Goal: Task Accomplishment & Management: Manage account settings

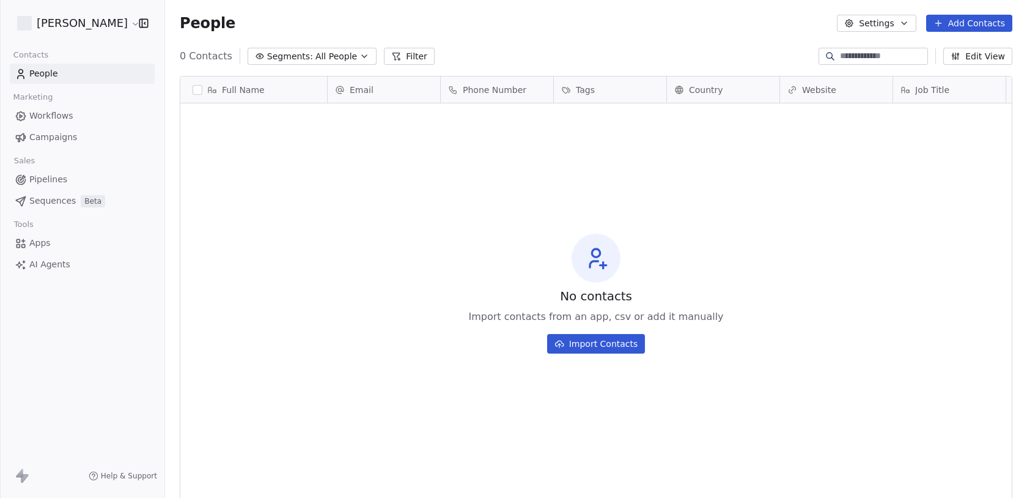
scroll to position [438, 862]
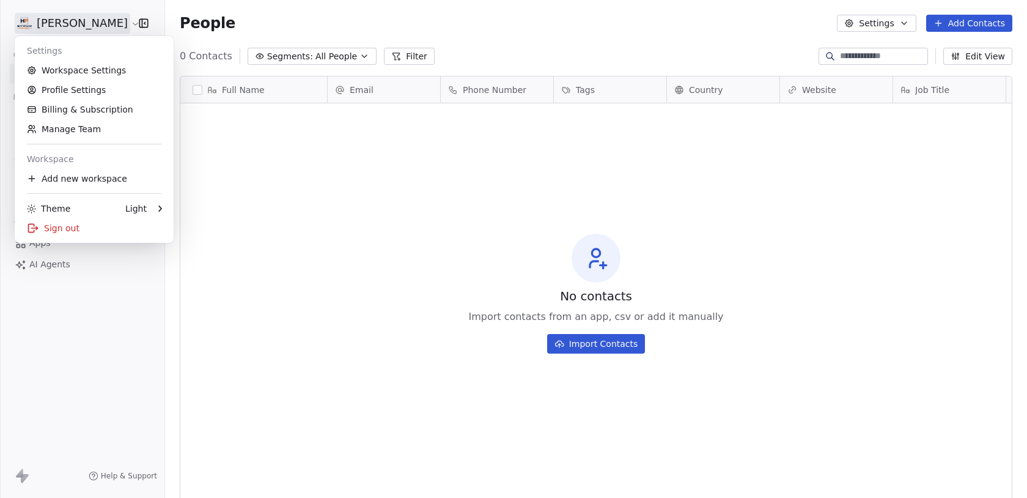
click at [97, 20] on html "[PERSON_NAME] Contacts People Marketing Workflows Campaigns Sales Pipelines Seq…" at bounding box center [513, 249] width 1027 height 498
click at [89, 76] on link "Workspace Settings" at bounding box center [94, 71] width 149 height 20
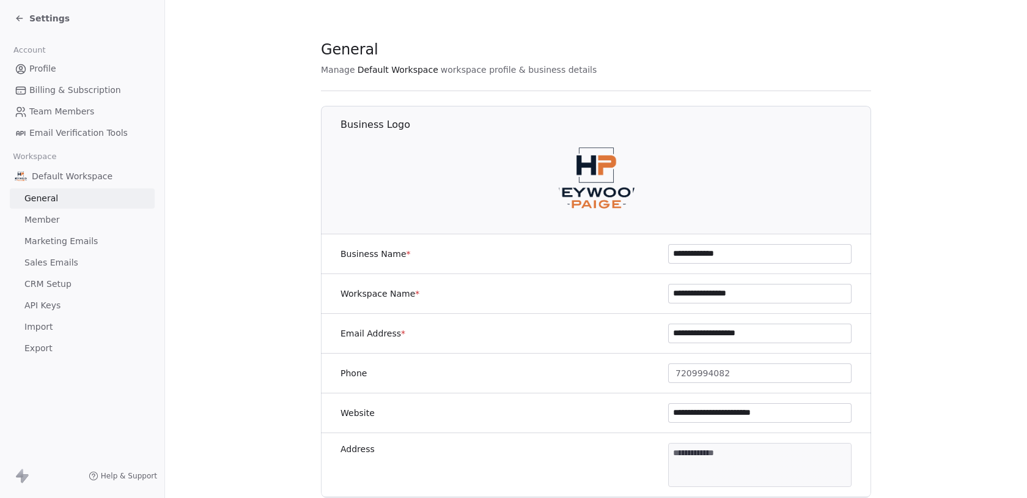
click at [66, 263] on span "Sales Emails" at bounding box center [51, 262] width 54 height 13
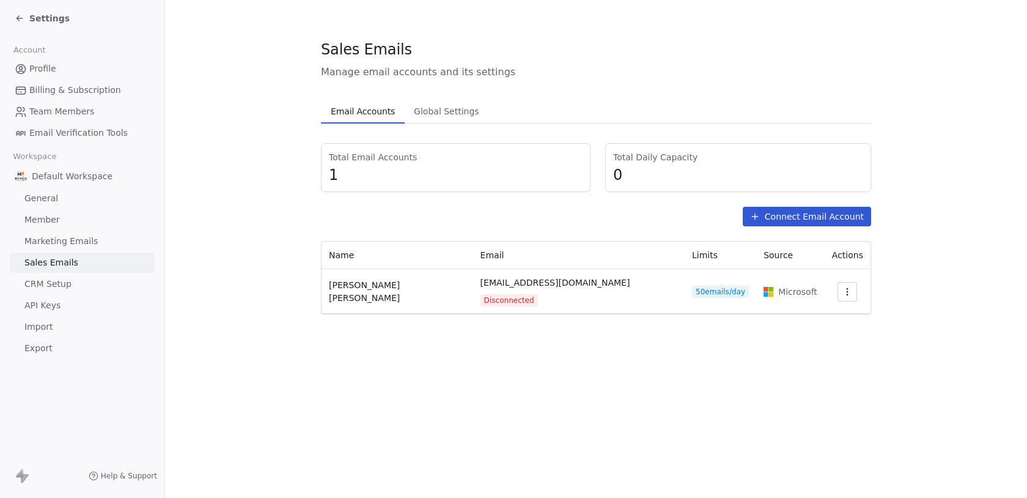
click at [41, 20] on span "Settings" at bounding box center [49, 18] width 40 height 12
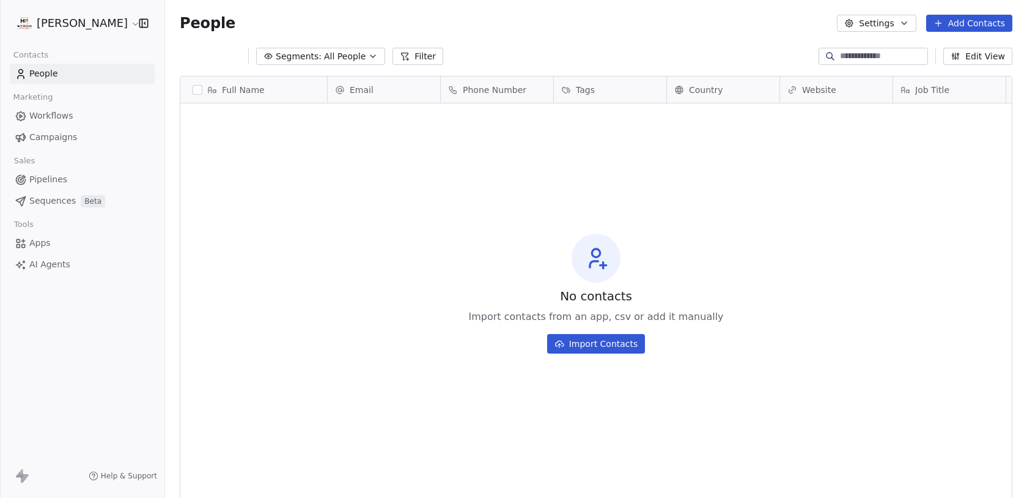
scroll to position [438, 862]
click at [41, 20] on html "[PERSON_NAME] Contacts People Marketing Workflows Campaigns Sales Pipelines Seq…" at bounding box center [513, 249] width 1027 height 498
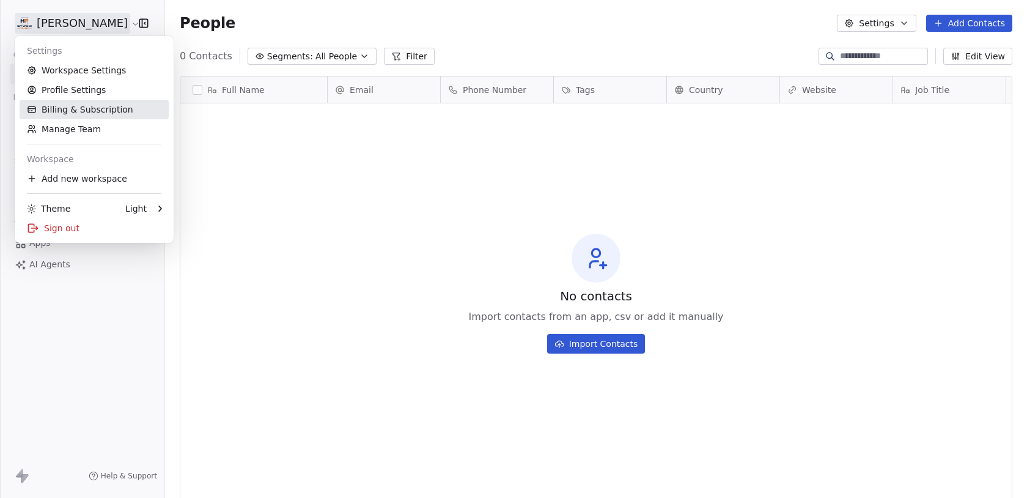
click at [61, 111] on link "Billing & Subscription" at bounding box center [94, 110] width 149 height 20
